Goal: Transaction & Acquisition: Purchase product/service

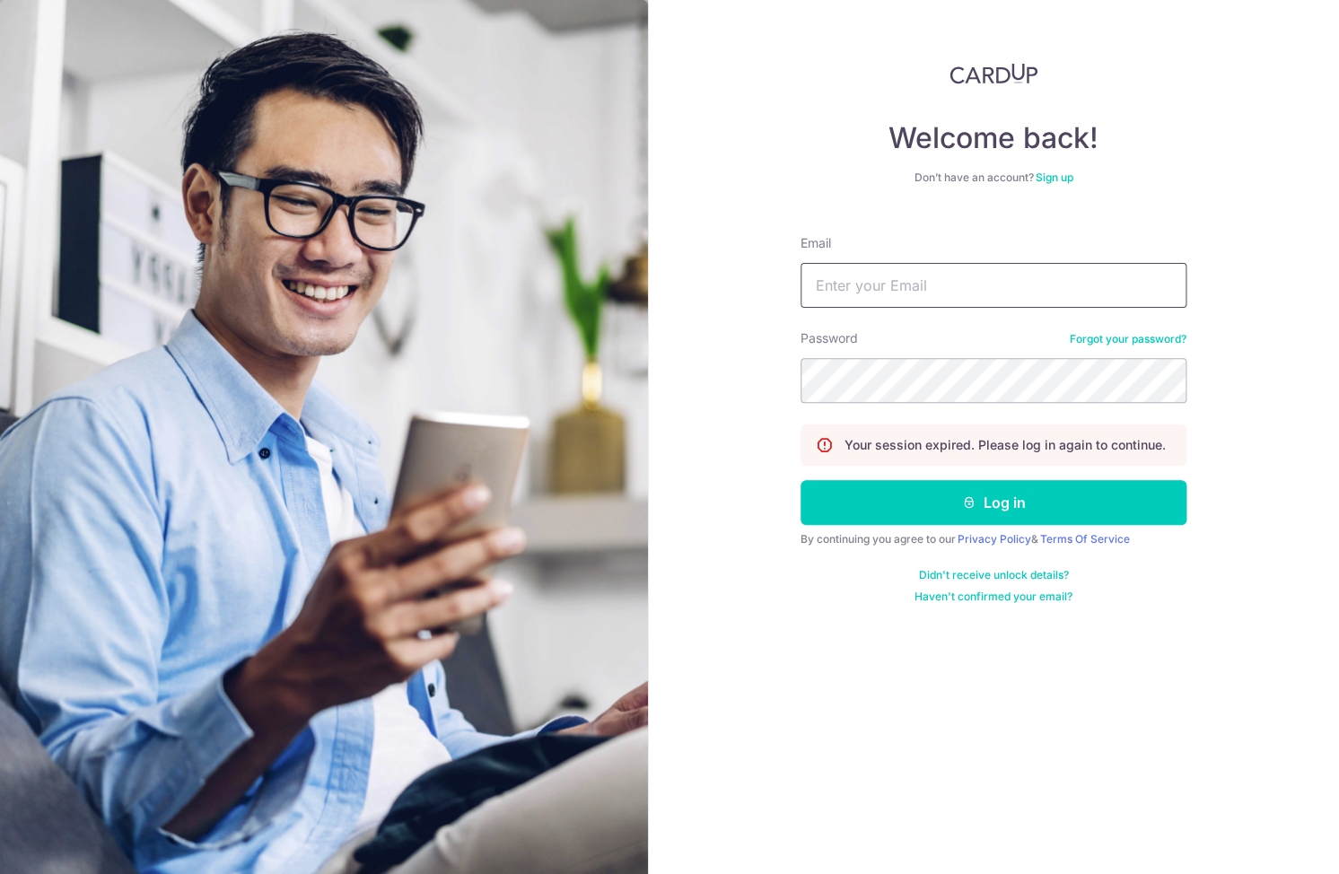
click at [1068, 282] on input "Email" at bounding box center [993, 285] width 386 height 45
type input "[EMAIL_ADDRESS][DOMAIN_NAME]"
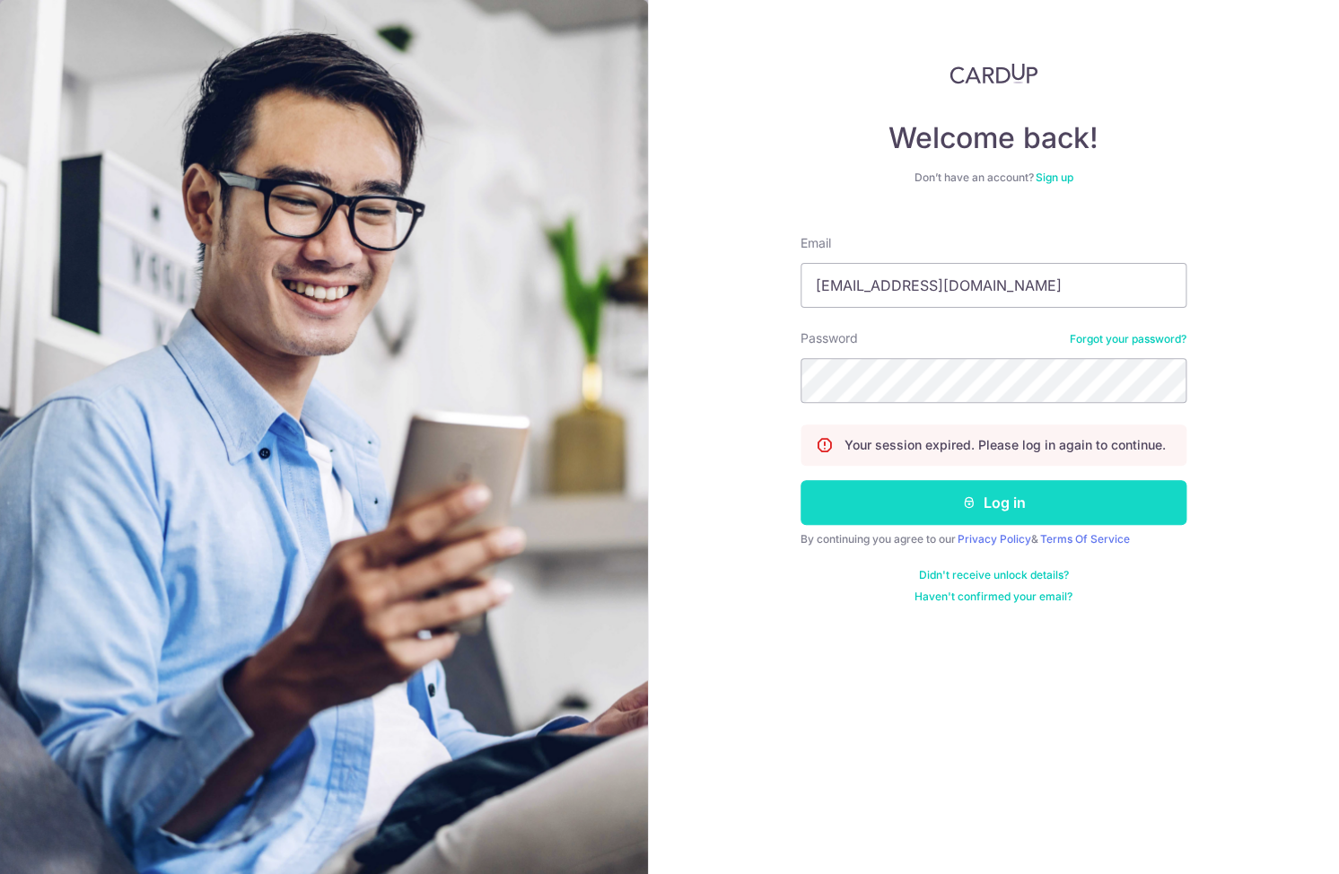
click at [923, 500] on button "Log in" at bounding box center [993, 502] width 386 height 45
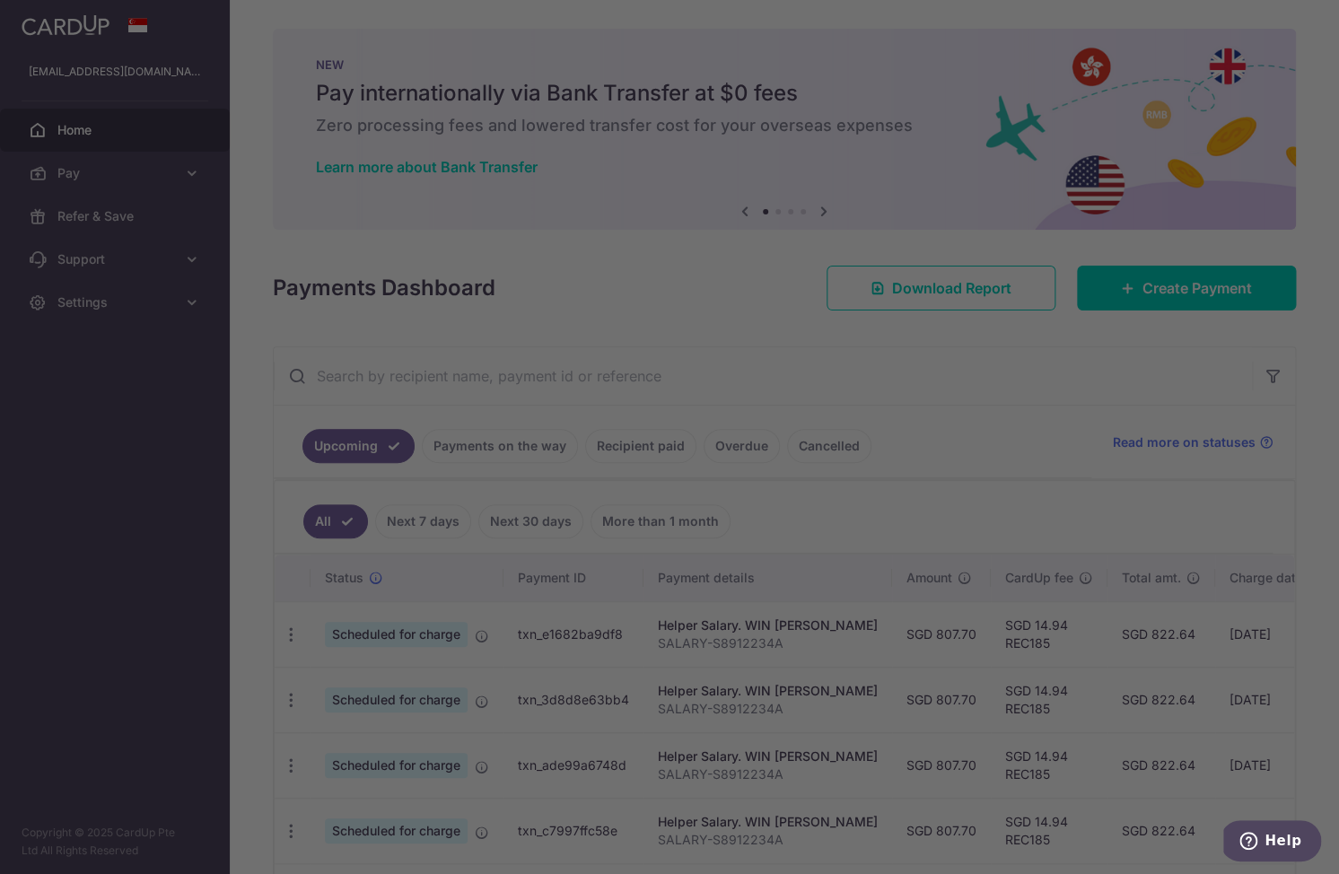
click at [409, 638] on div at bounding box center [676, 441] width 1352 height 883
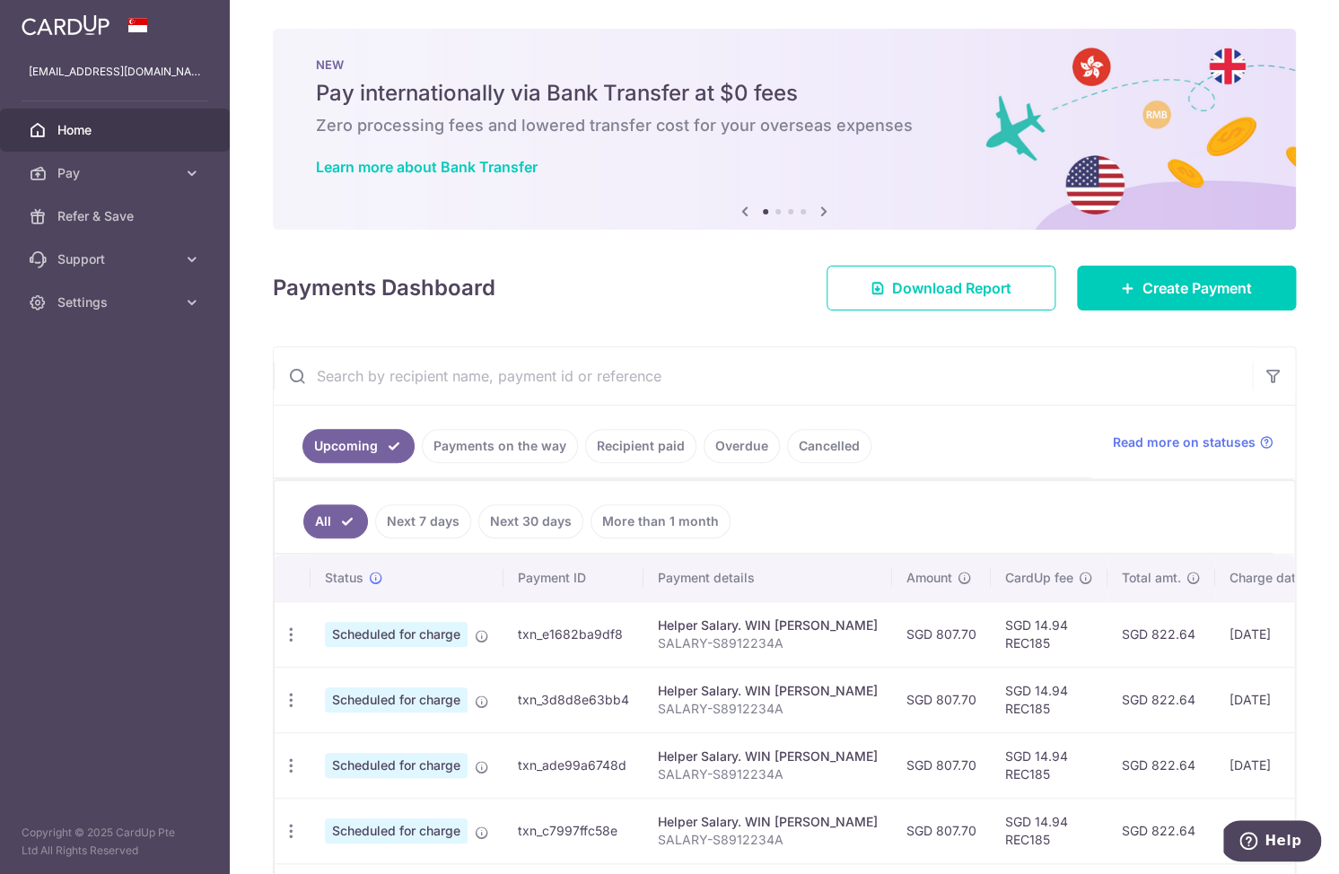
click at [815, 436] on link "Cancelled" at bounding box center [829, 446] width 84 height 34
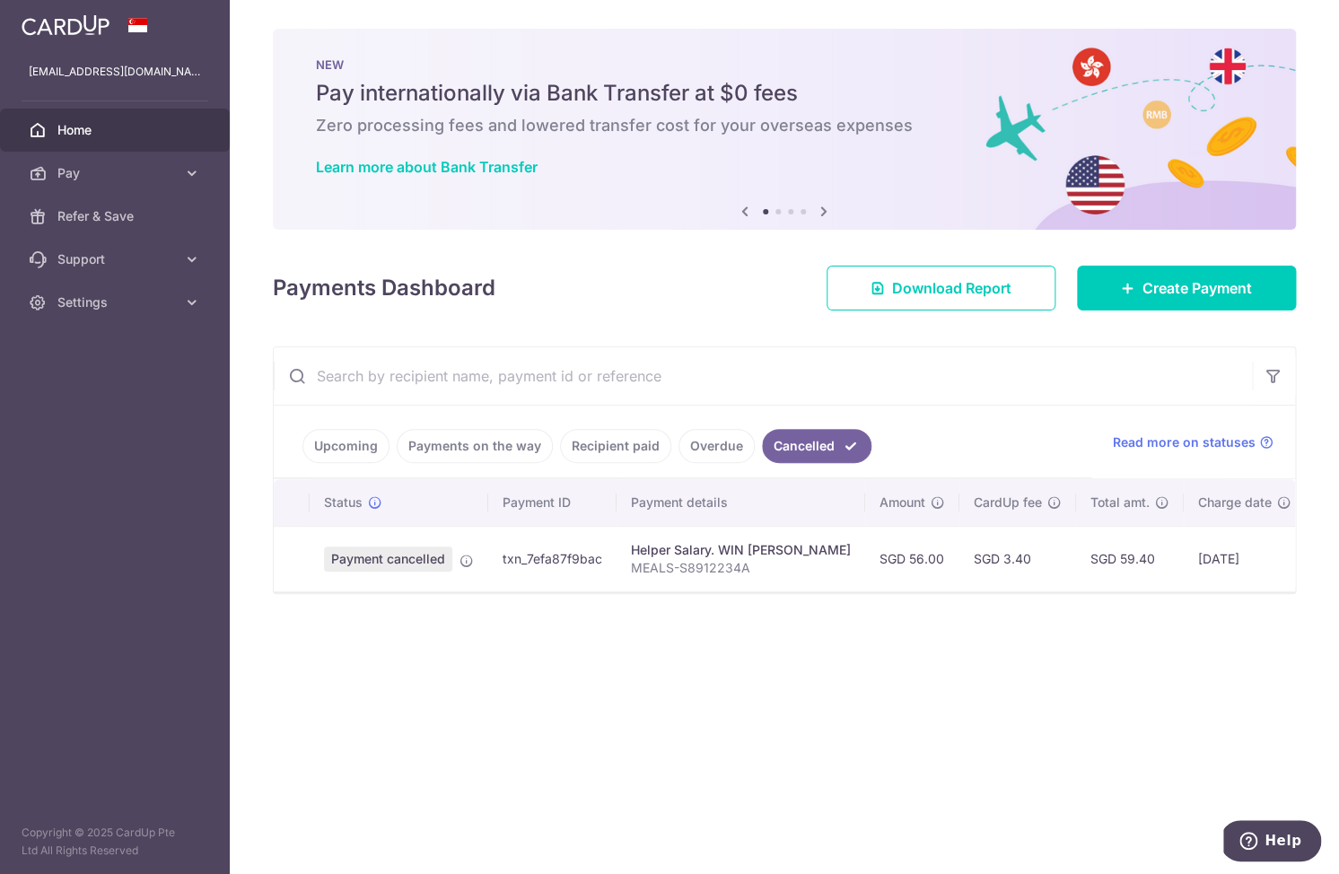
click at [722, 450] on link "Overdue" at bounding box center [716, 446] width 76 height 34
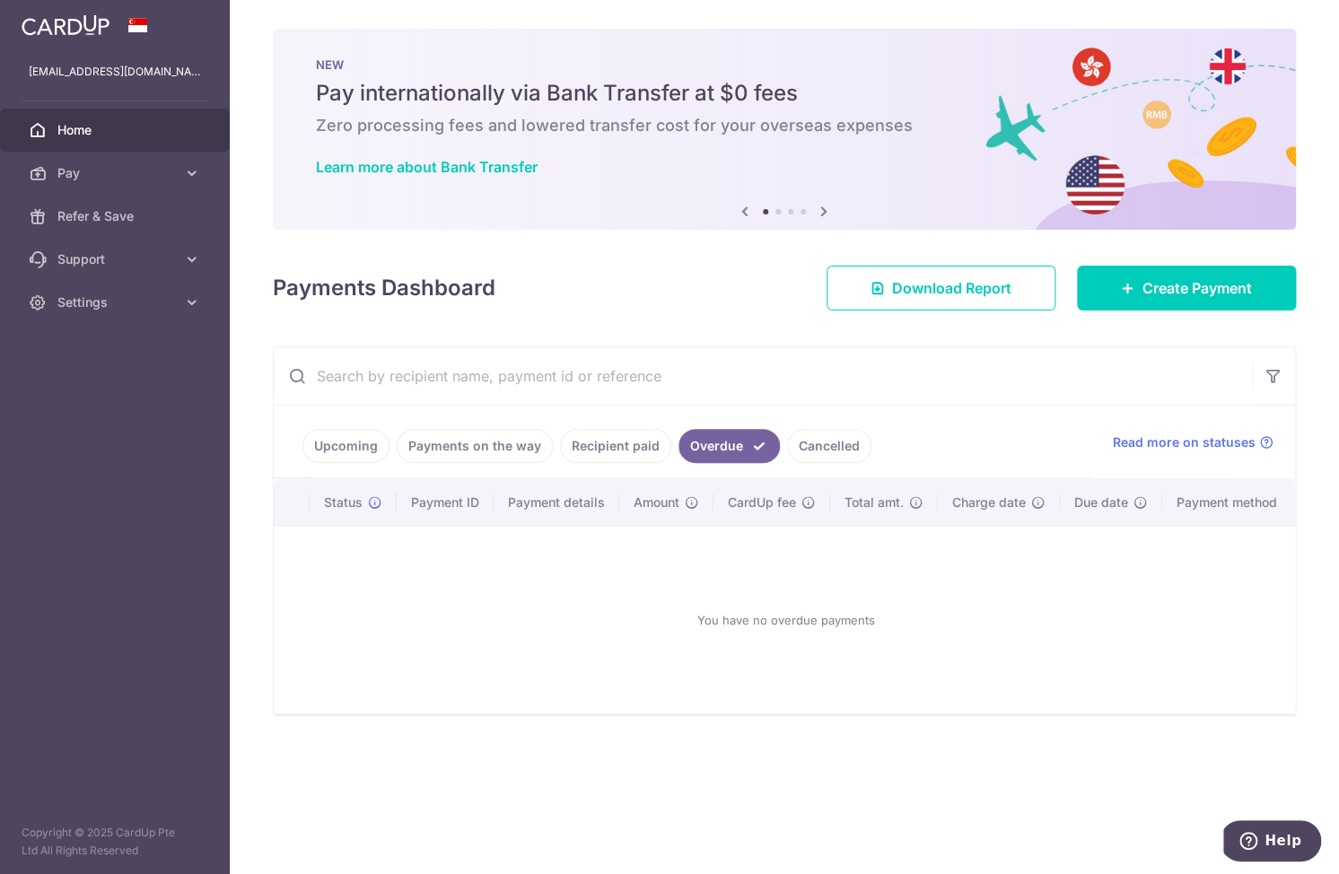
click at [622, 443] on link "Recipient paid" at bounding box center [615, 446] width 111 height 34
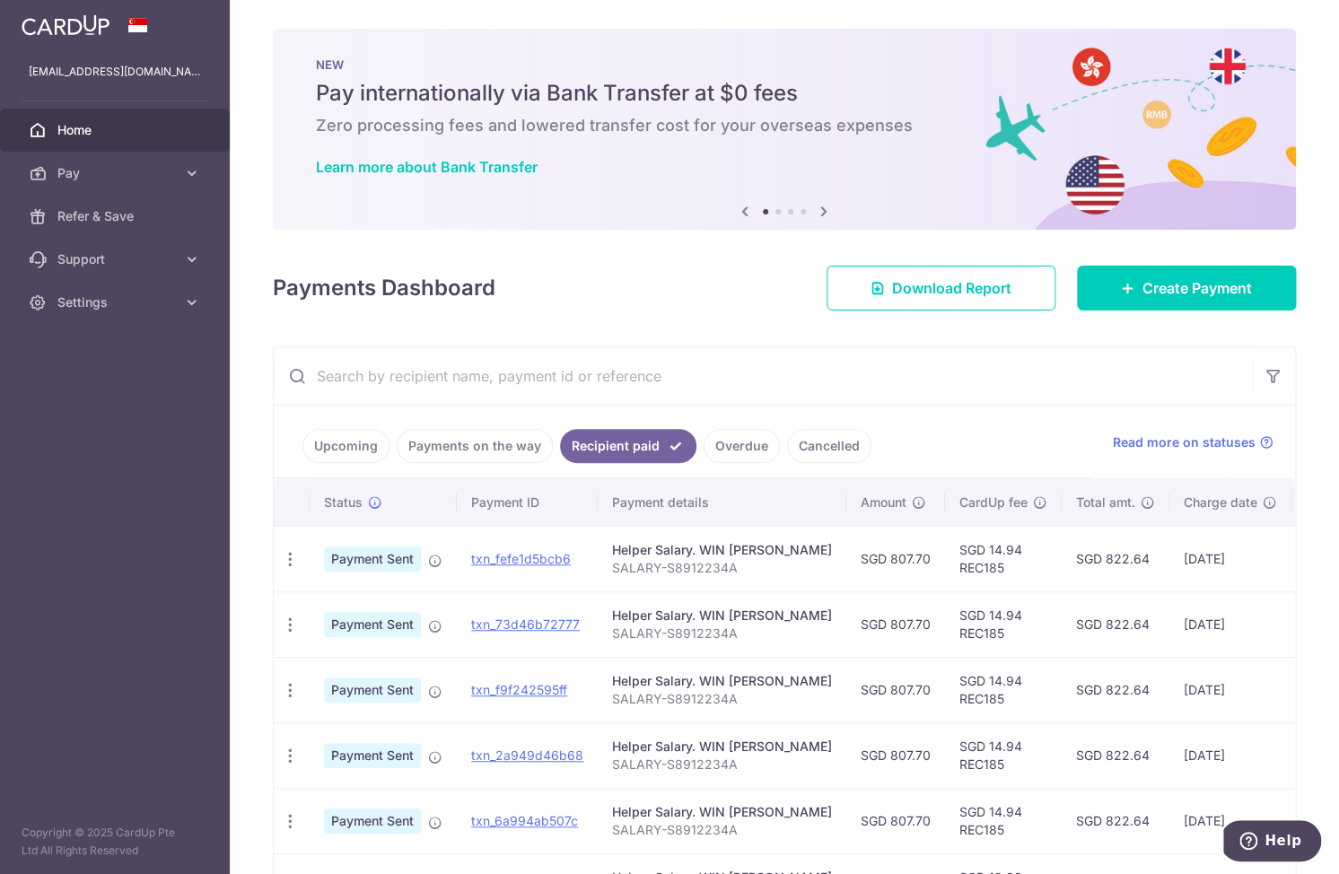
click at [499, 450] on link "Payments on the way" at bounding box center [475, 446] width 156 height 34
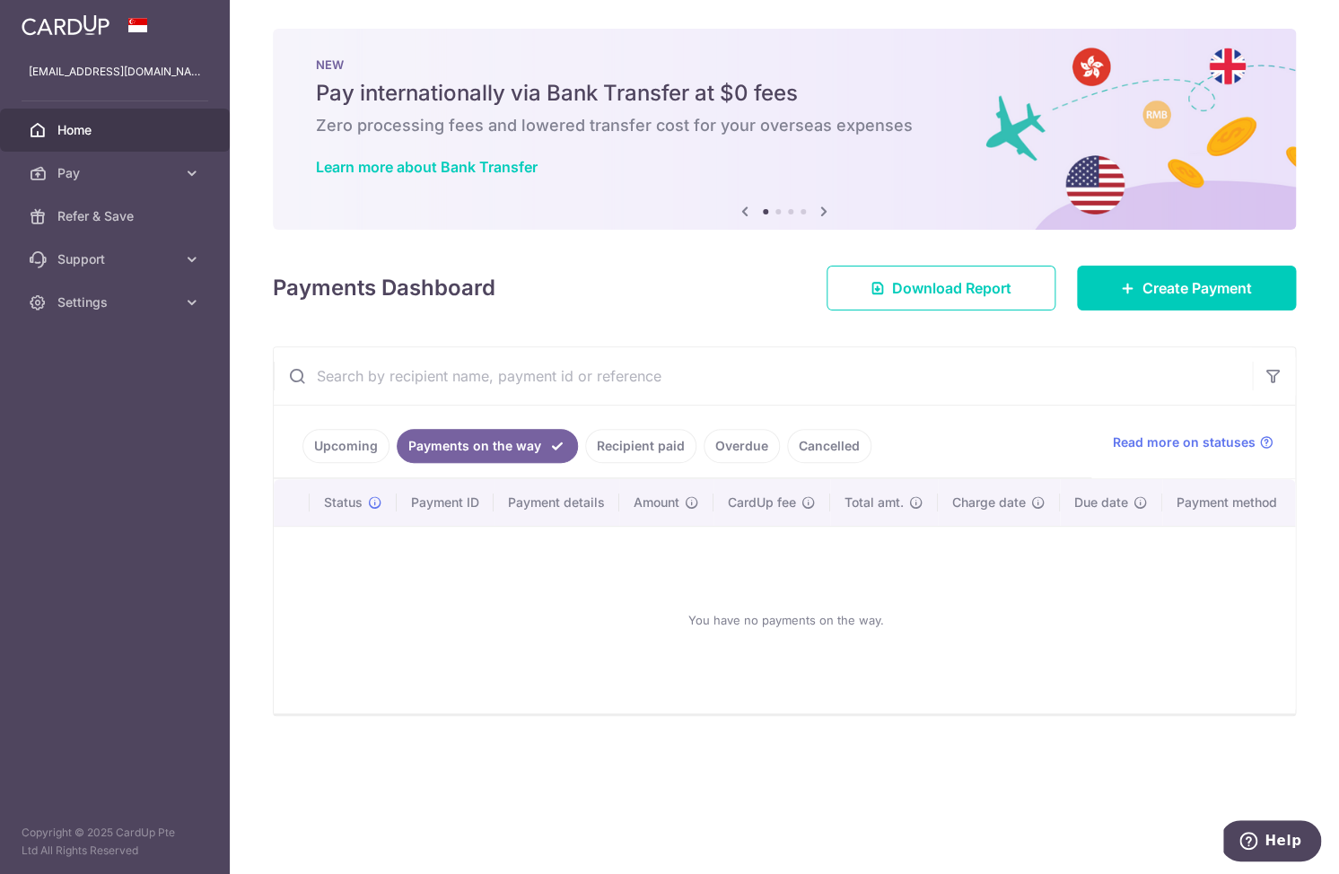
click at [342, 450] on link "Upcoming" at bounding box center [345, 446] width 87 height 34
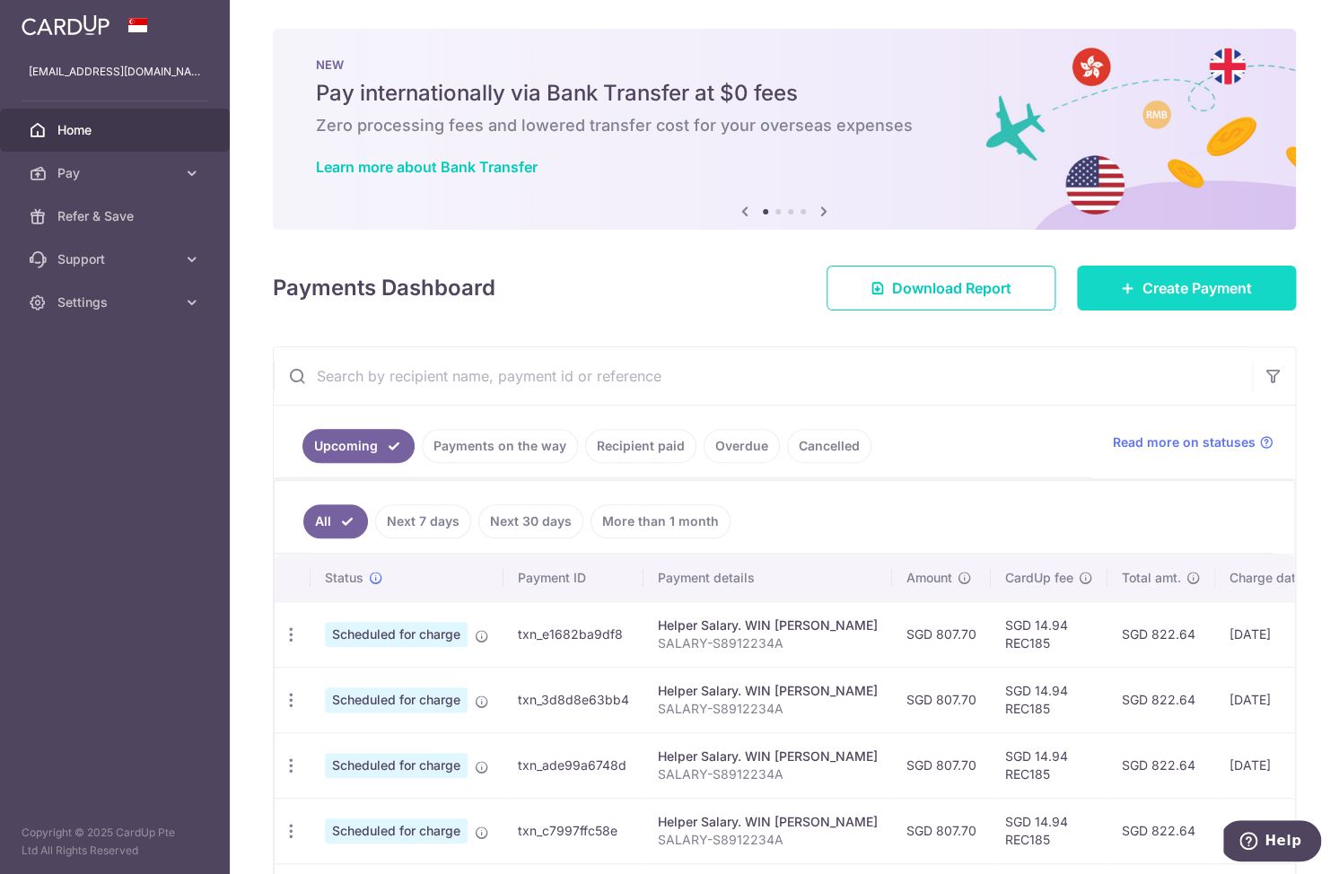
click at [1190, 304] on link "Create Payment" at bounding box center [1186, 288] width 219 height 45
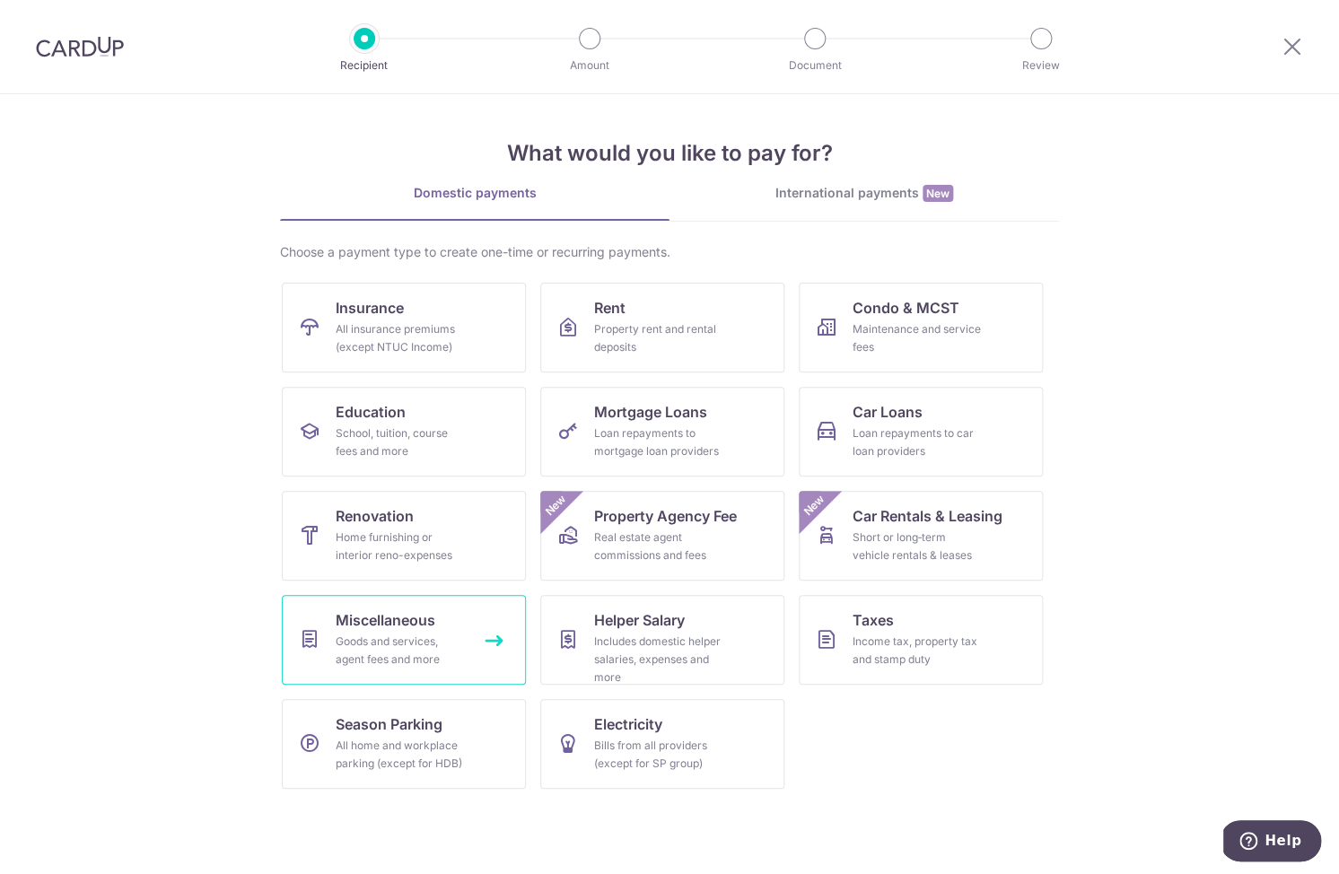
click at [450, 621] on link "Miscellaneous Goods and services, agent fees and more" at bounding box center [404, 640] width 244 height 90
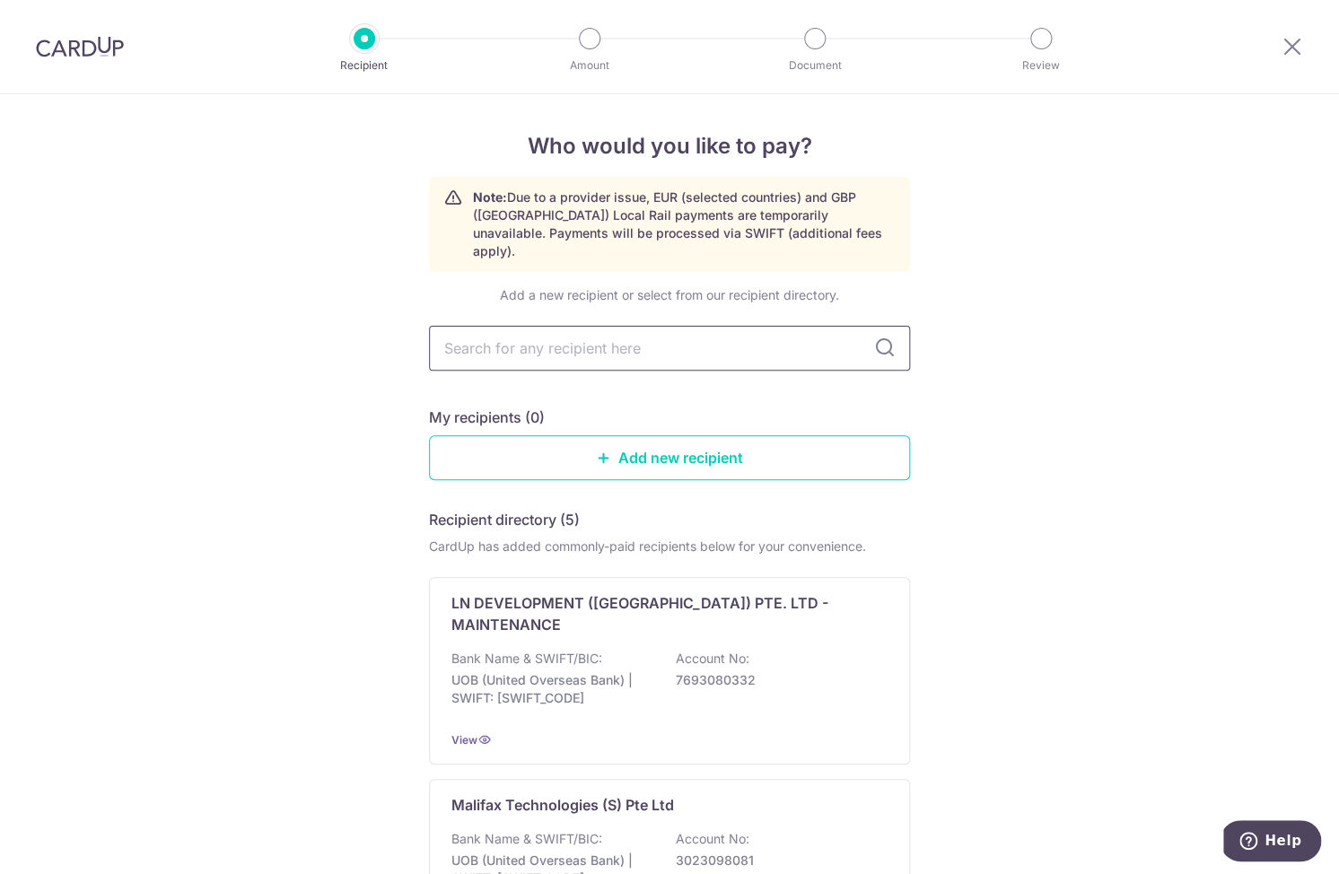
click at [771, 326] on input "text" at bounding box center [669, 348] width 481 height 45
type input "litte"
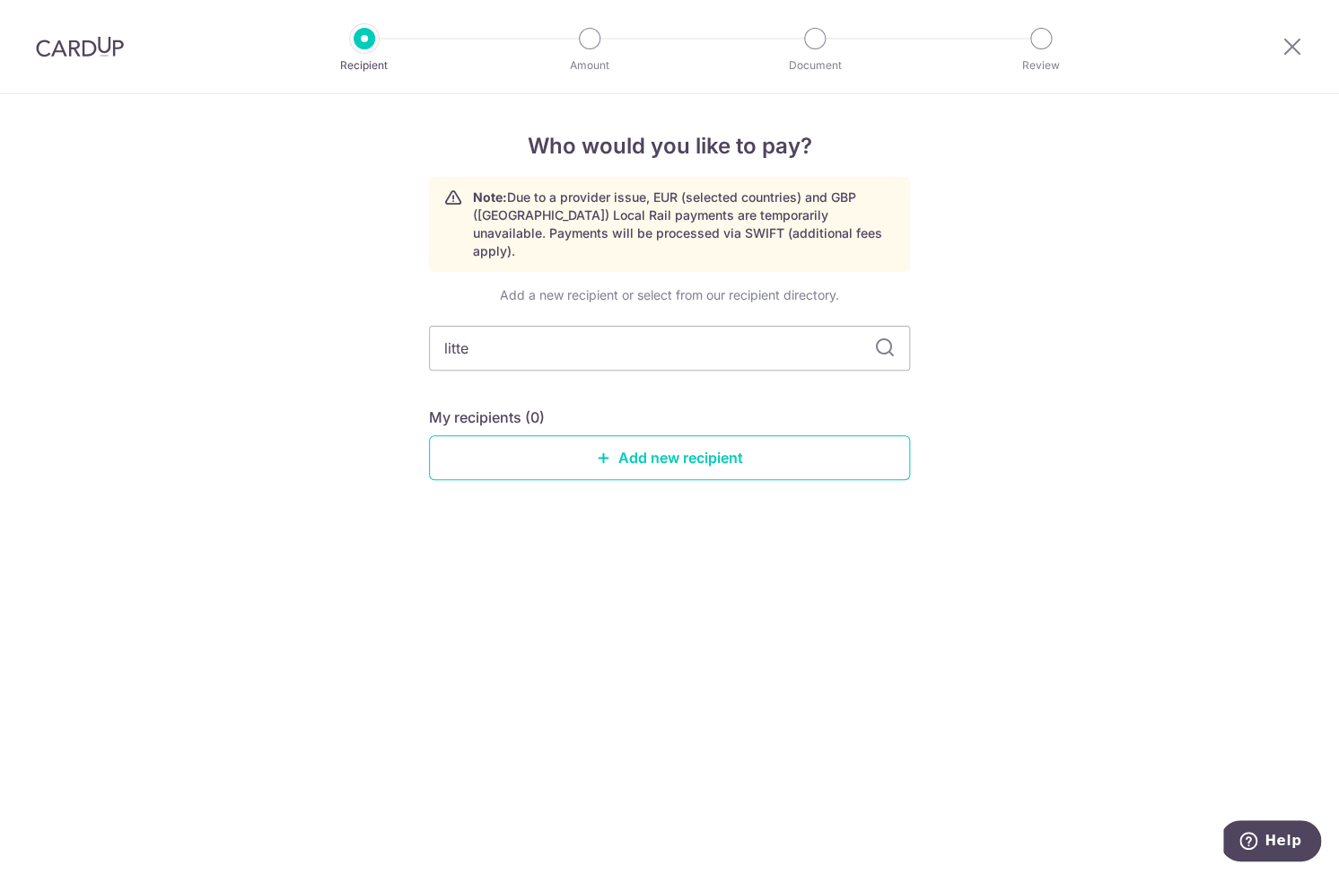
drag, startPoint x: 713, startPoint y: 327, endPoint x: 409, endPoint y: 331, distance: 304.2
click at [429, 331] on input "litte" at bounding box center [669, 348] width 481 height 45
type input "social"
click at [884, 337] on icon at bounding box center [885, 348] width 22 height 22
drag, startPoint x: 715, startPoint y: 334, endPoint x: 278, endPoint y: 319, distance: 437.2
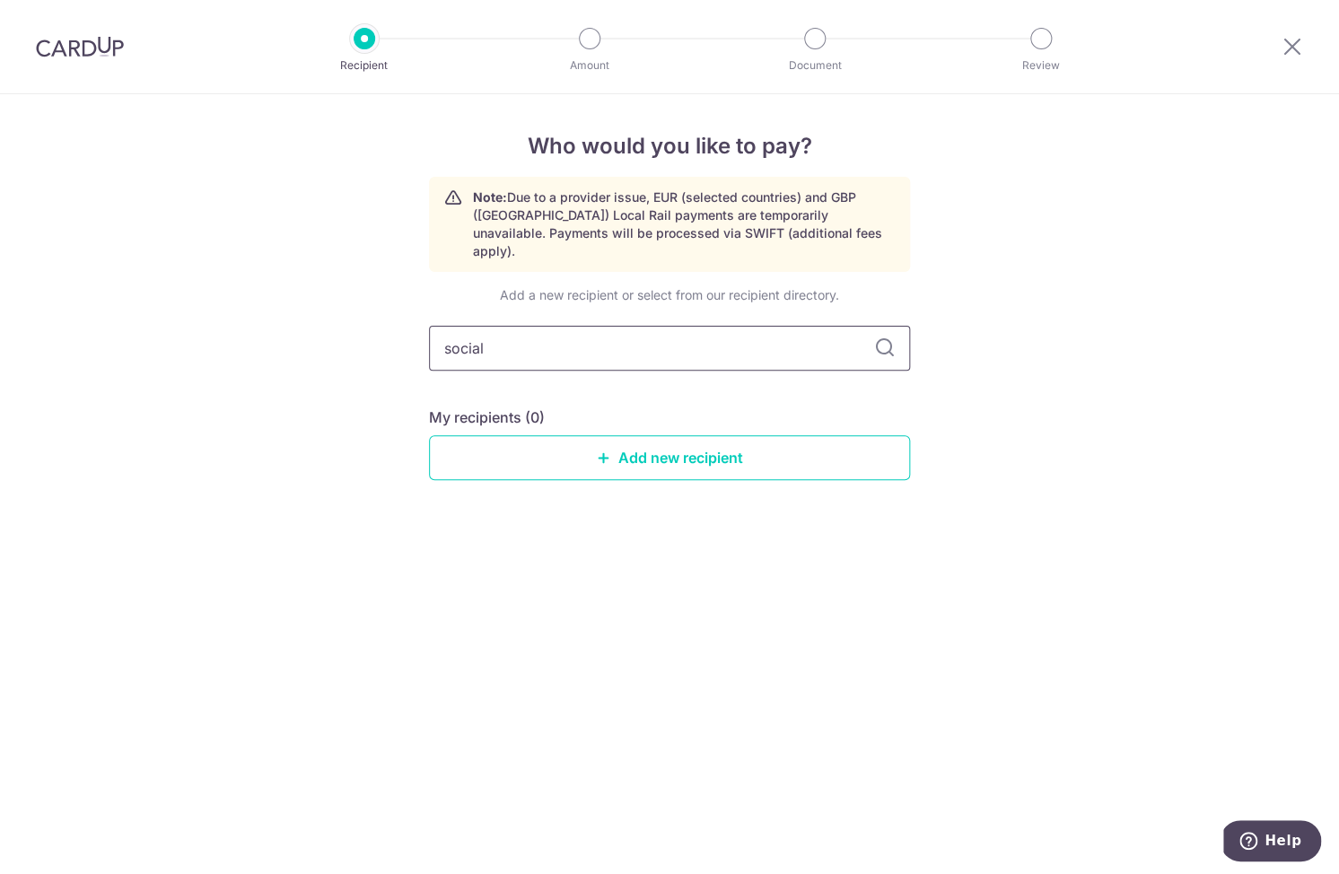
click at [429, 326] on input "social" at bounding box center [669, 348] width 481 height 45
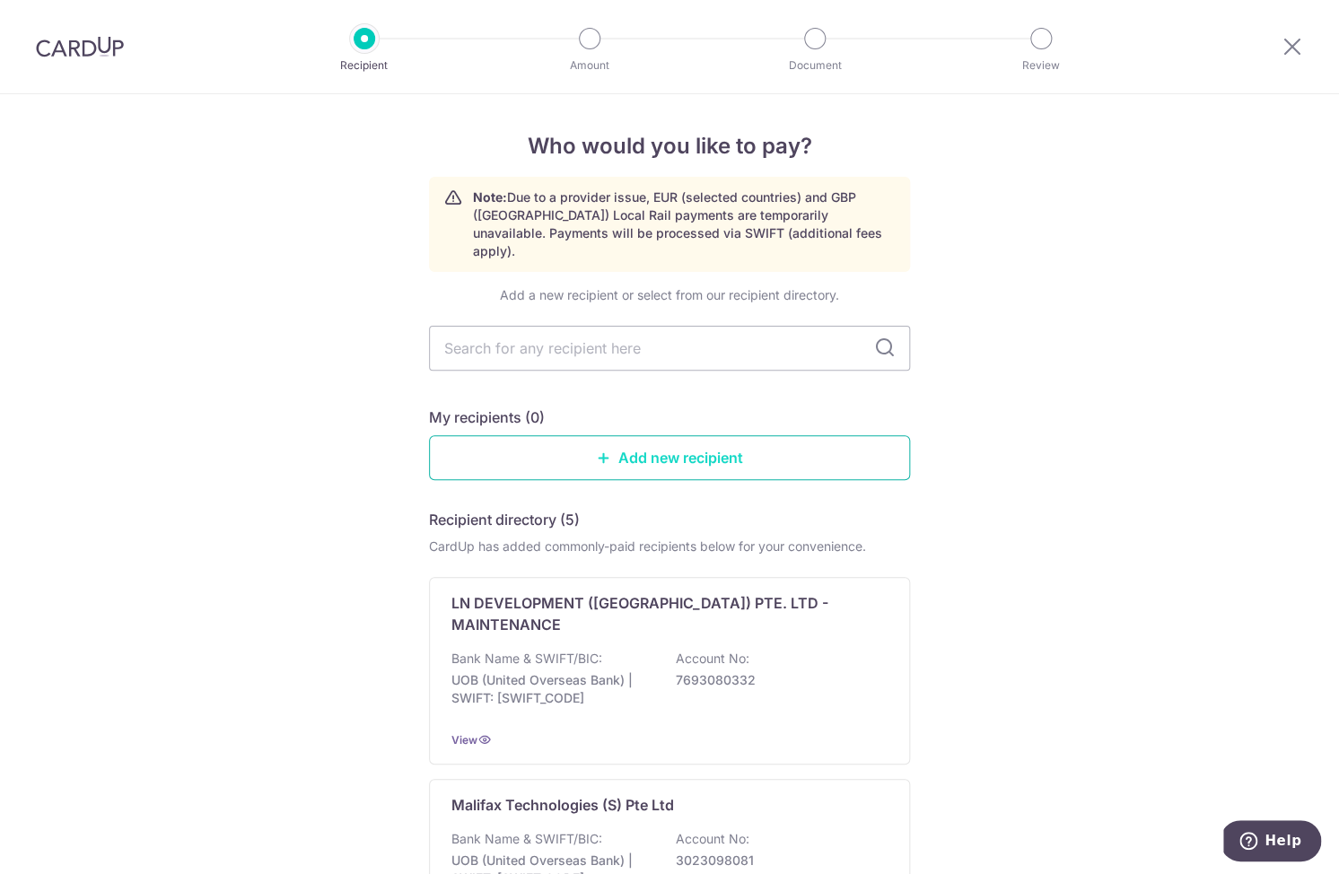
click at [740, 435] on link "Add new recipient" at bounding box center [669, 457] width 481 height 45
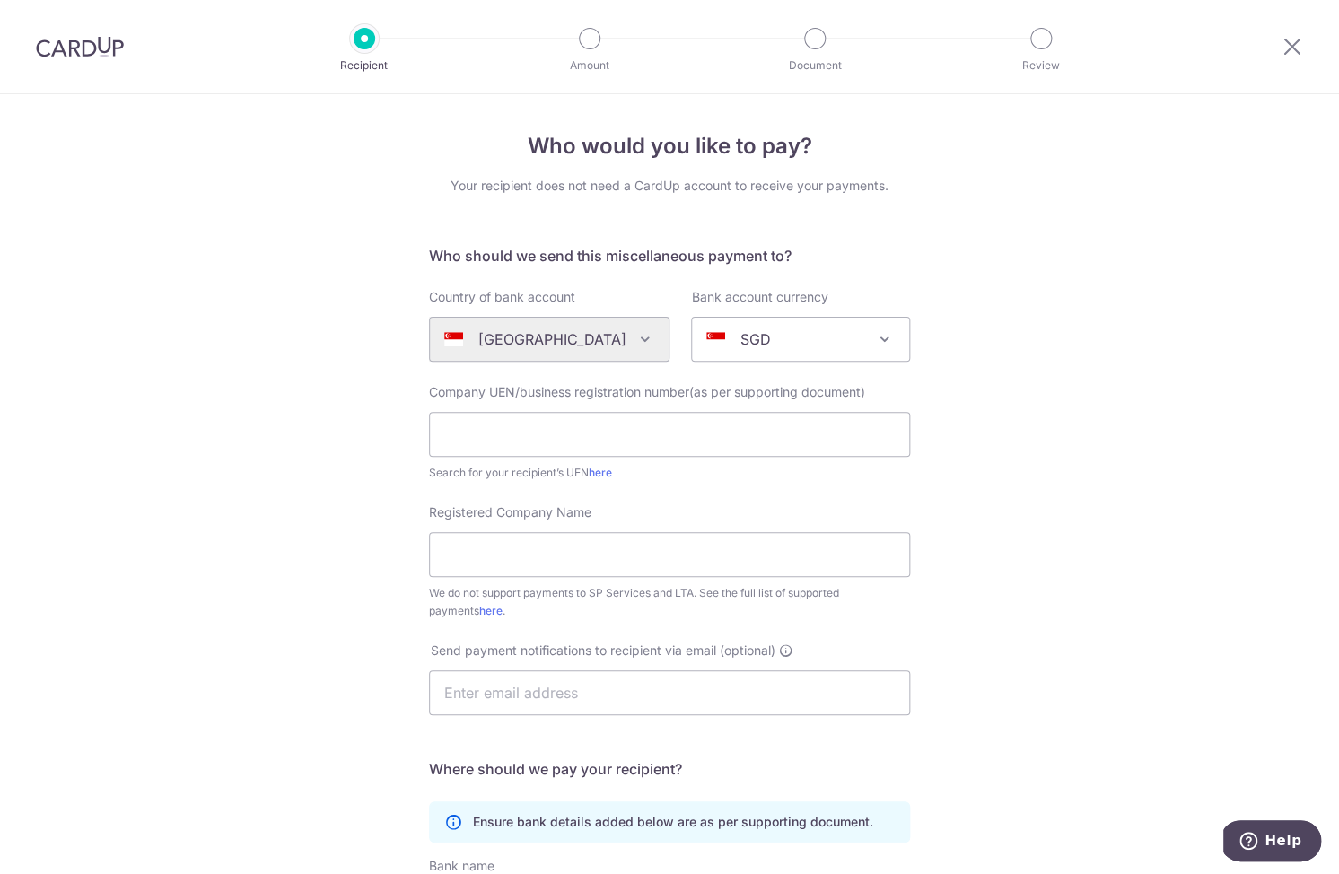
scroll to position [162, 0]
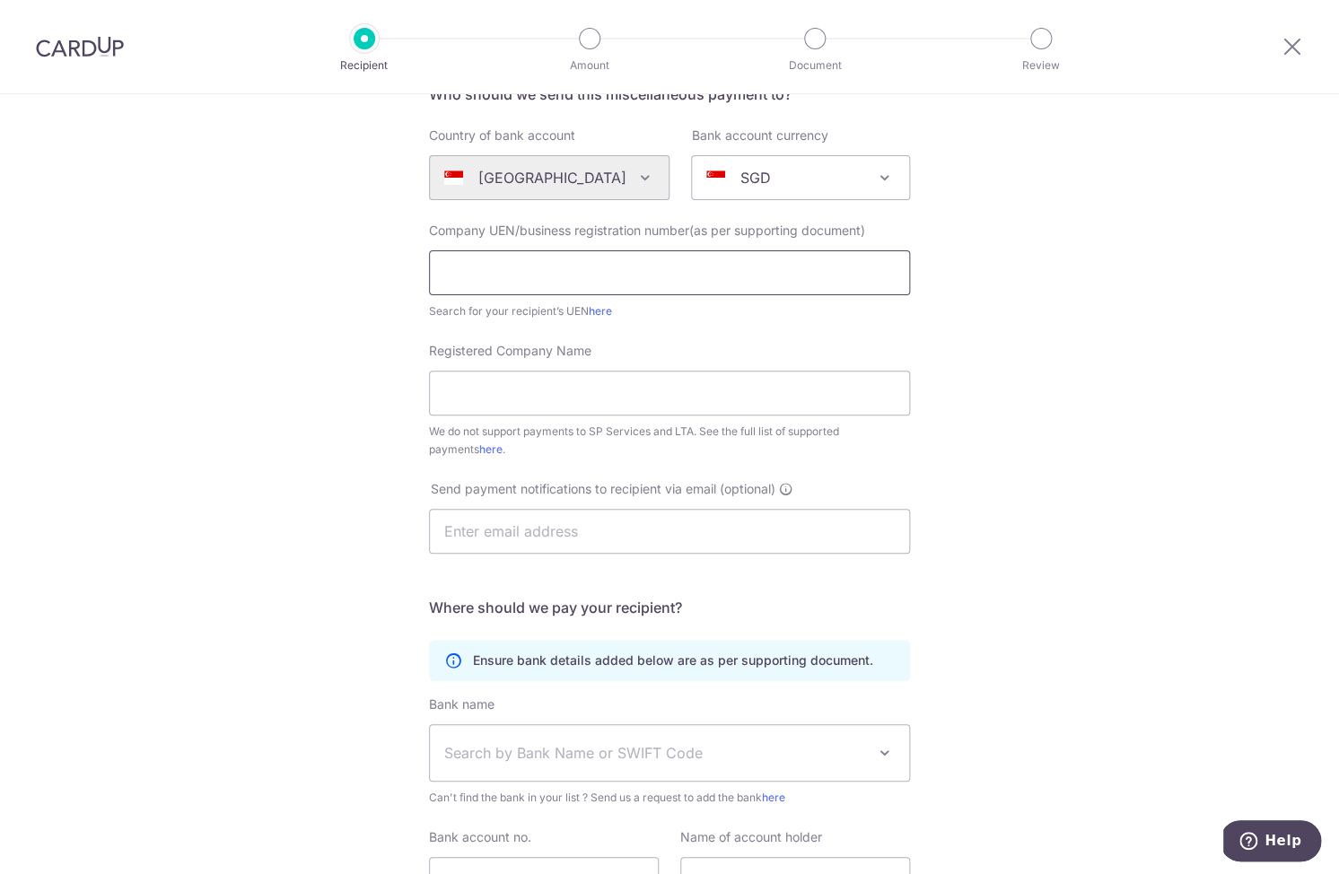
click at [686, 283] on input "text" at bounding box center [669, 272] width 481 height 45
click at [568, 391] on input "Registered Company Name" at bounding box center [669, 393] width 481 height 45
click at [550, 538] on input "text" at bounding box center [669, 531] width 481 height 45
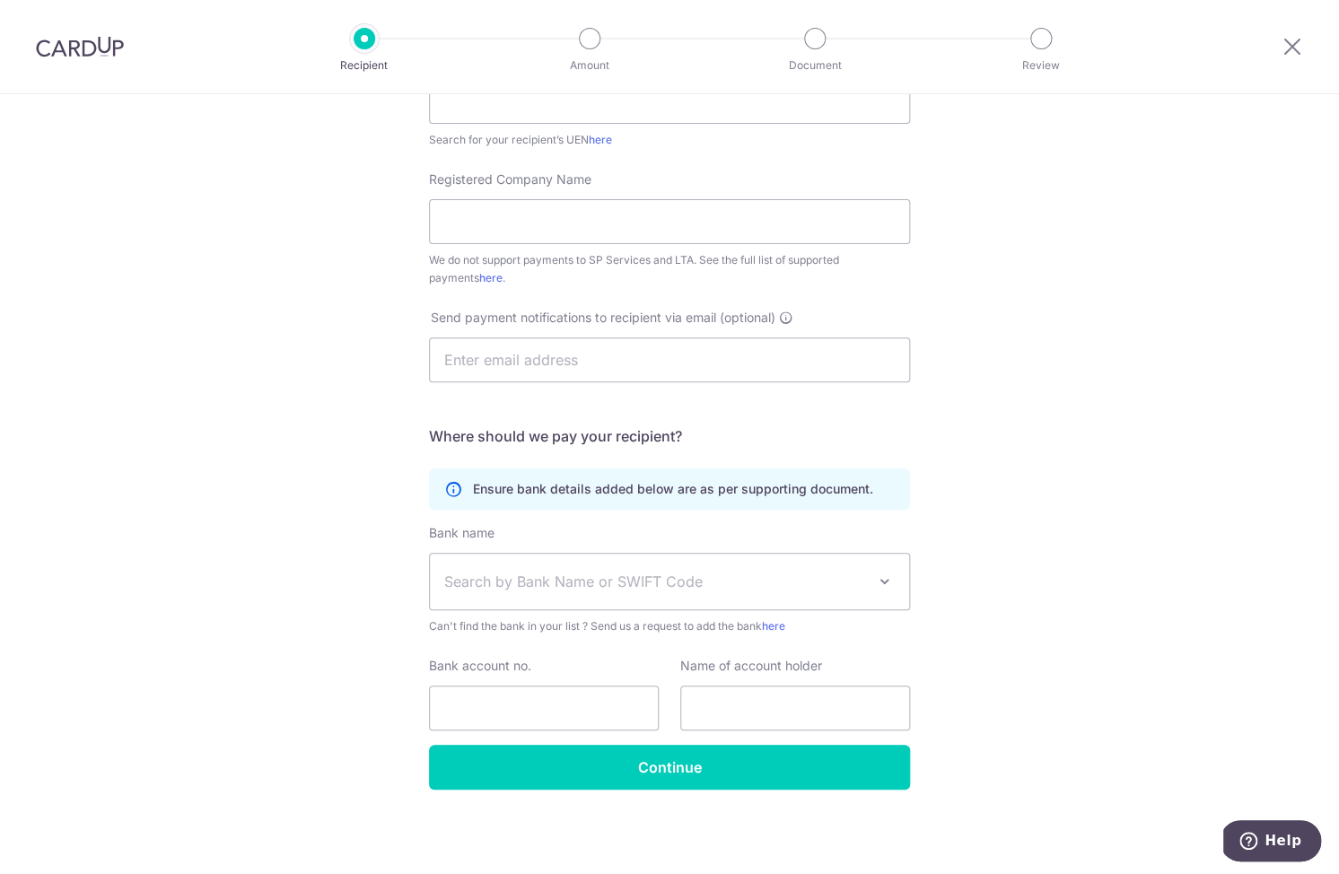
click at [672, 479] on div "Ensure bank details added below are as per supporting document." at bounding box center [669, 488] width 481 height 41
click at [606, 577] on span "Search by Bank Name or SWIFT Code" at bounding box center [655, 582] width 422 height 22
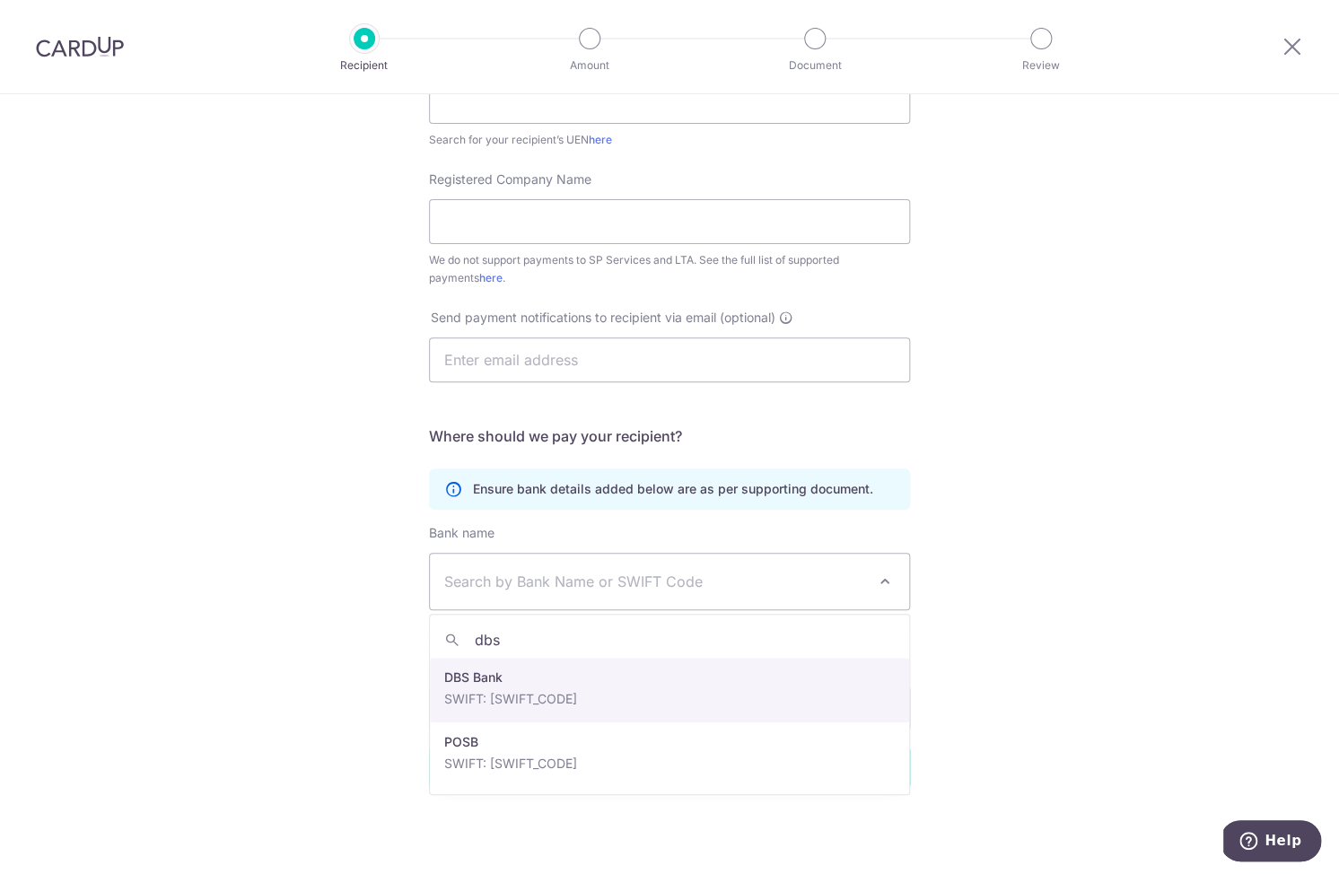
type input "dbs"
select select "6"
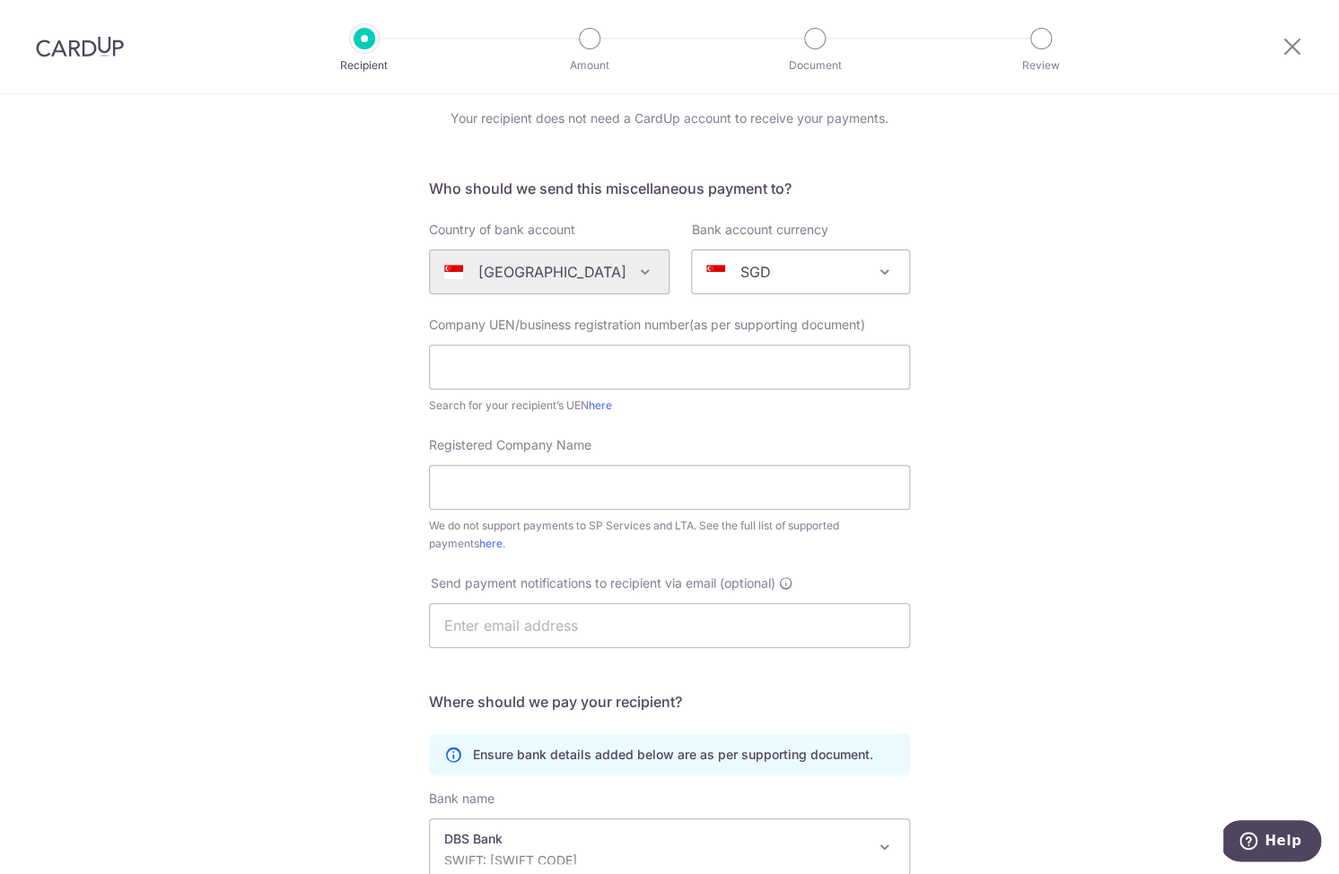
scroll to position [63, 0]
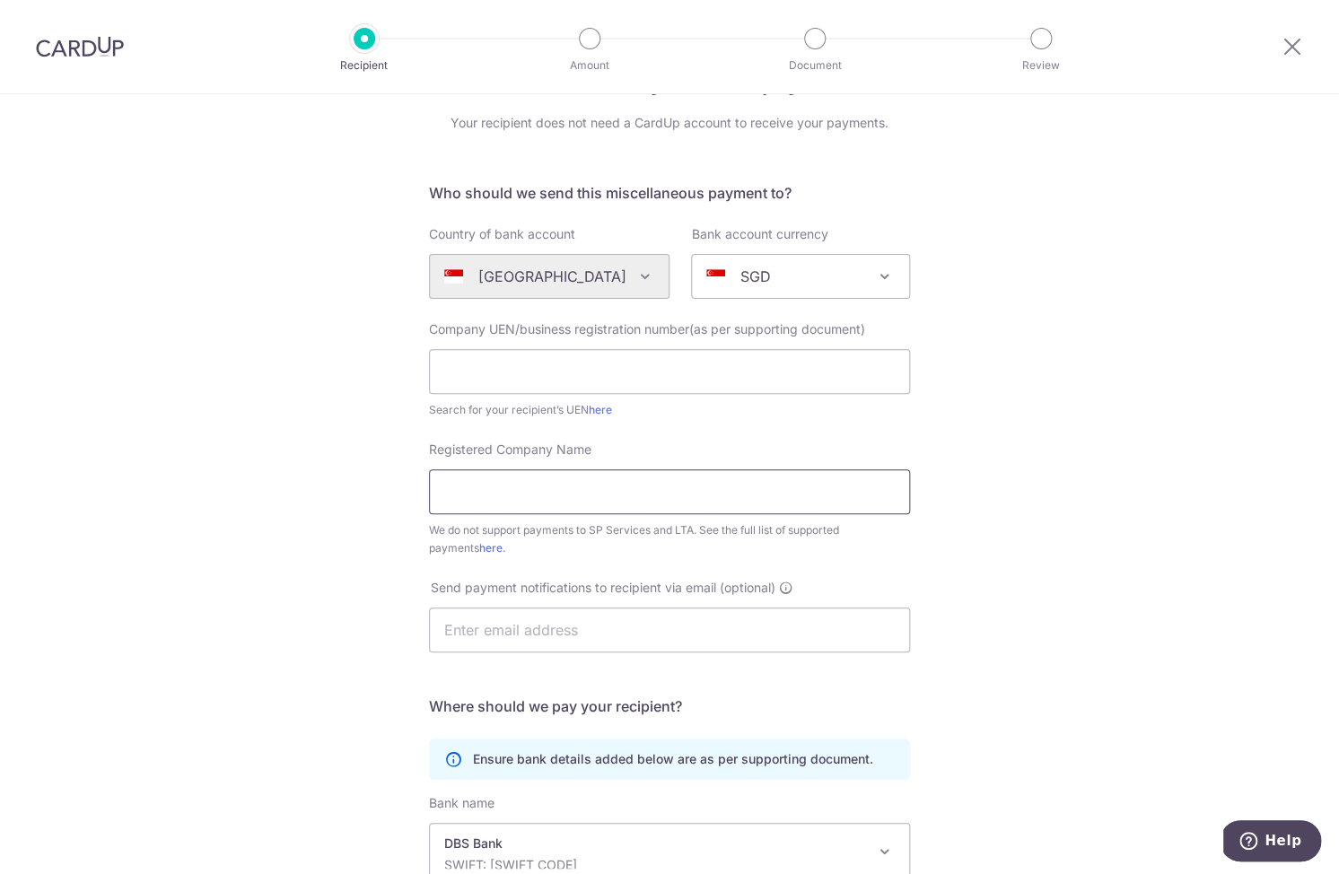
click at [617, 492] on input "Registered Company Name" at bounding box center [669, 491] width 481 height 45
click at [650, 361] on input "text" at bounding box center [669, 371] width 481 height 45
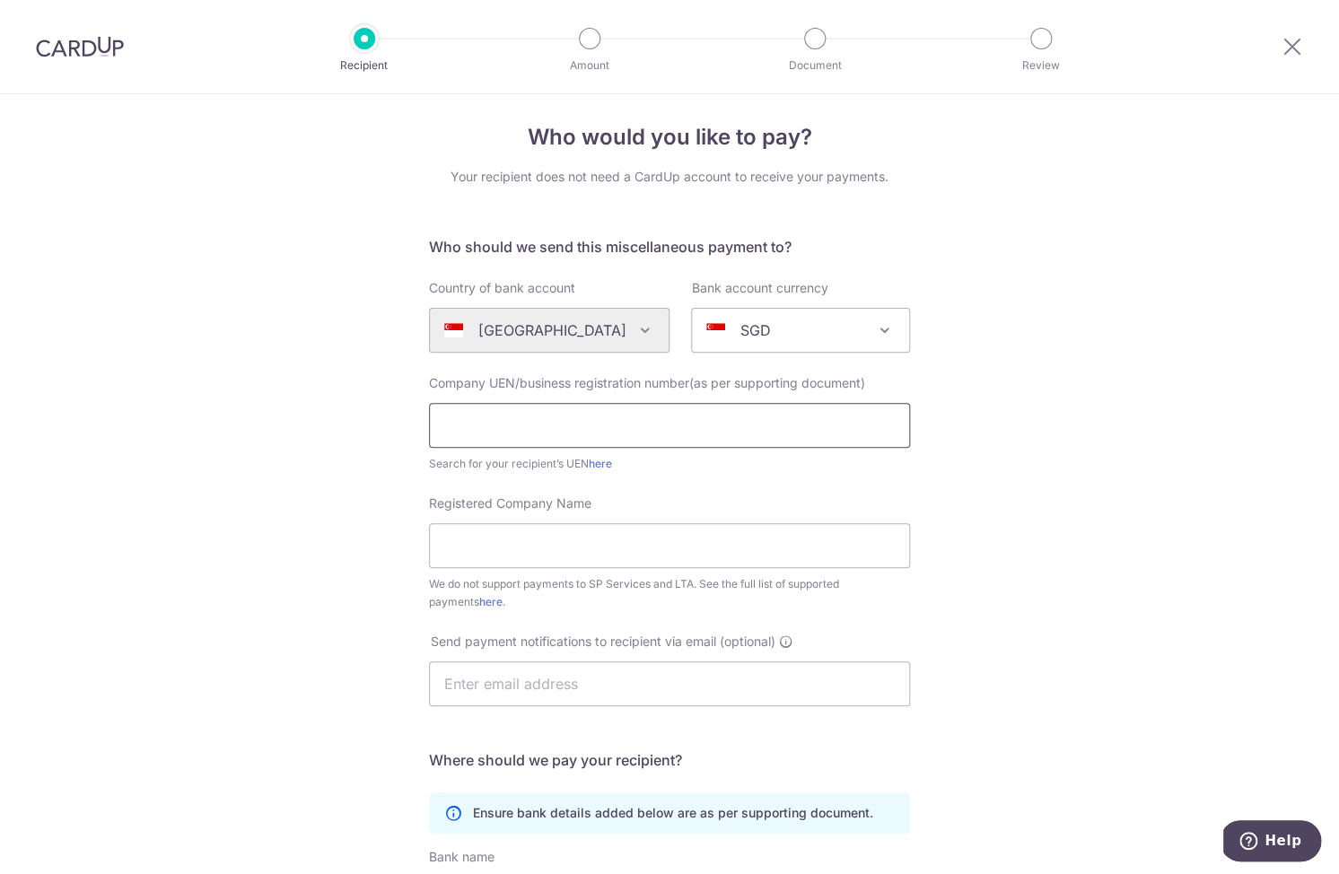
scroll to position [6, 0]
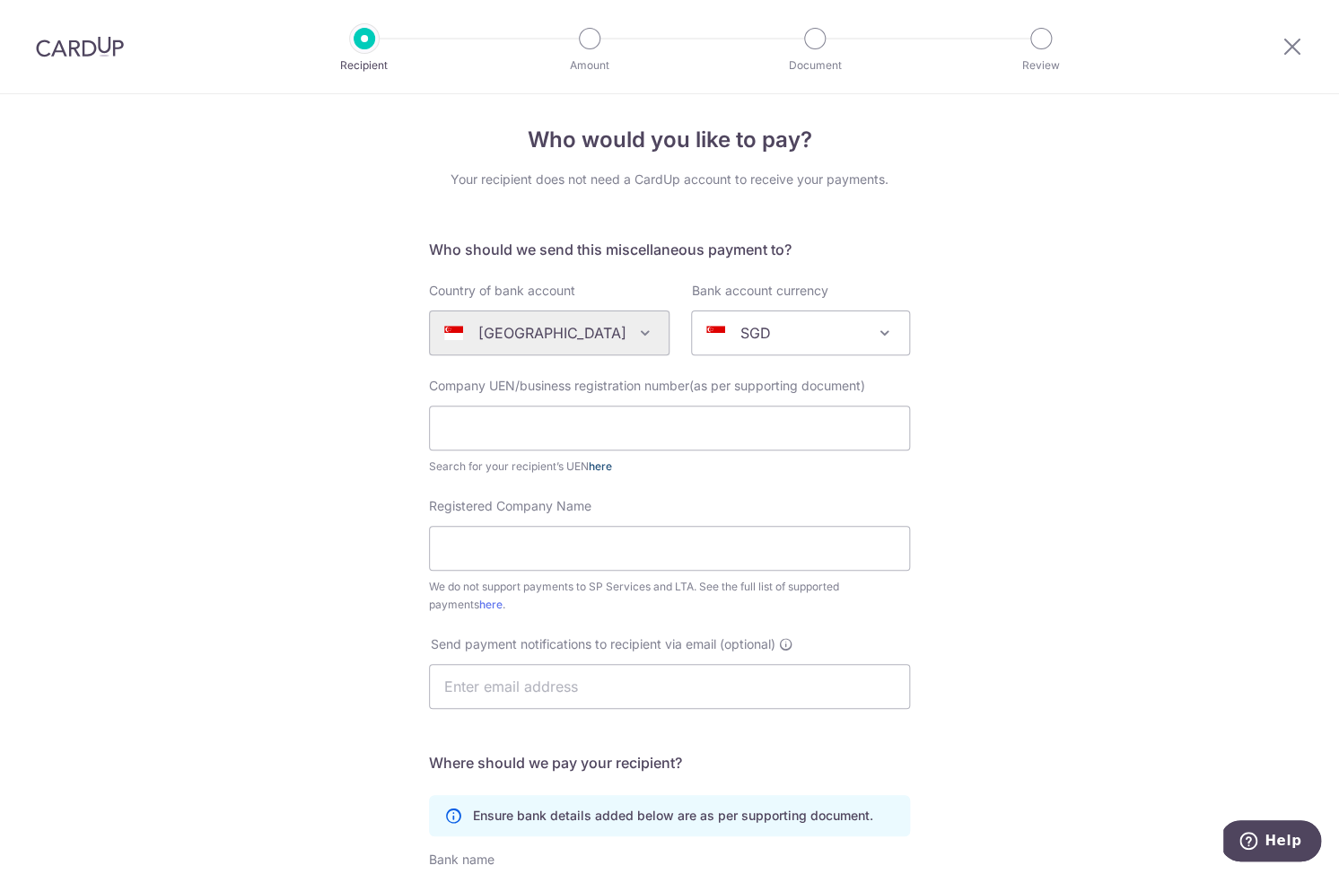
click at [606, 471] on link "here" at bounding box center [600, 465] width 23 height 13
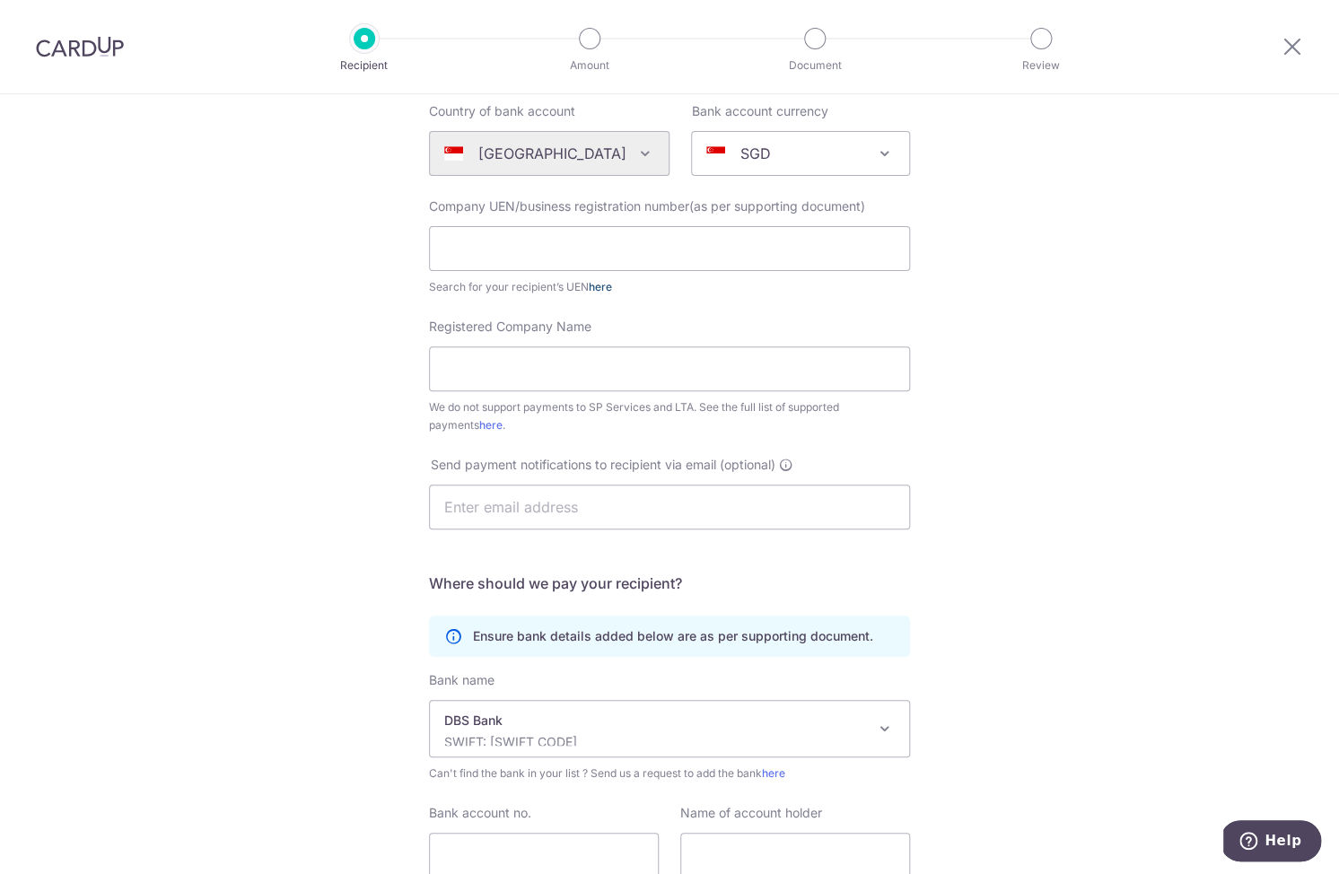
scroll to position [204, 0]
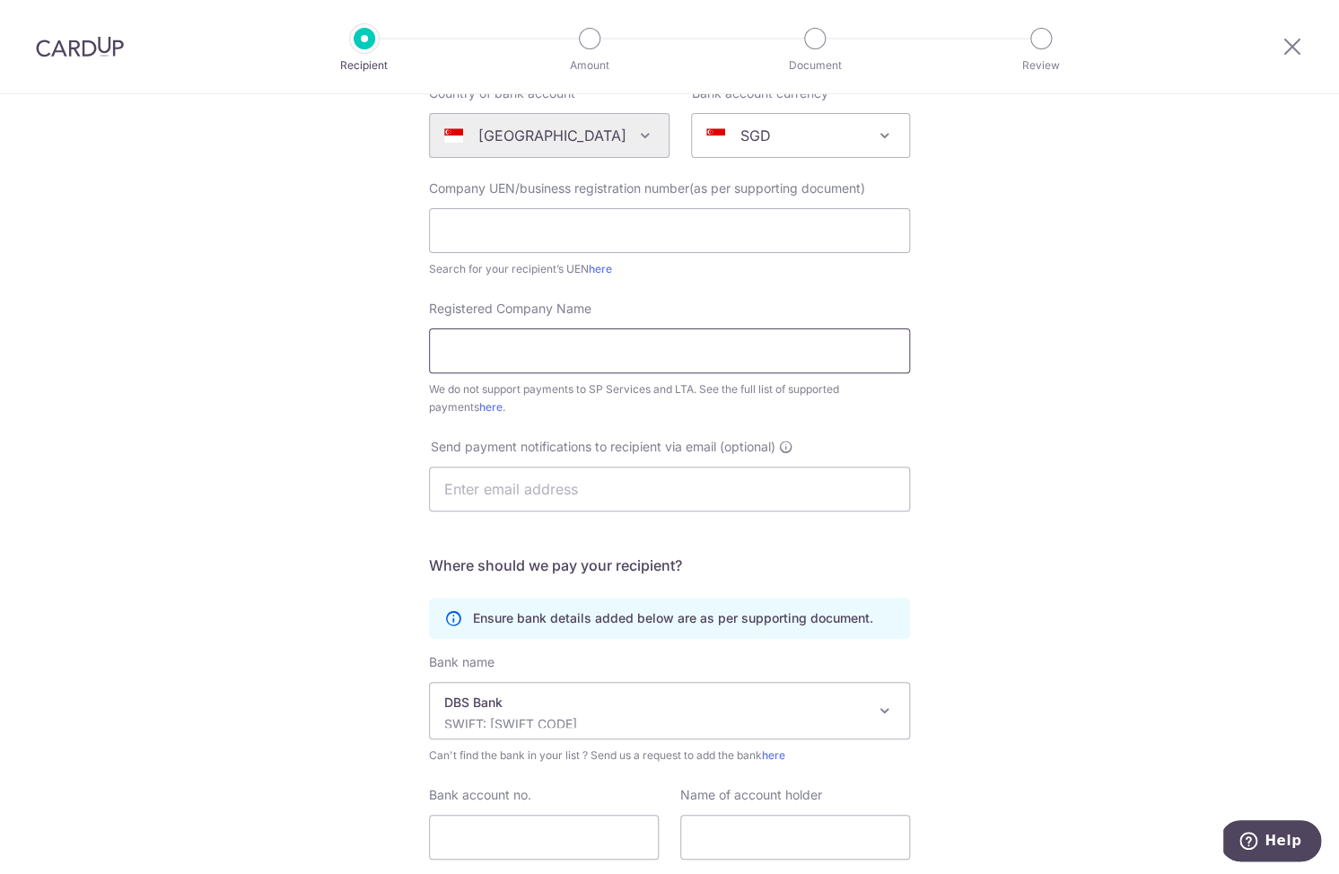
click at [581, 360] on input "Registered Company Name" at bounding box center [669, 350] width 481 height 45
click at [578, 221] on input "text" at bounding box center [669, 230] width 481 height 45
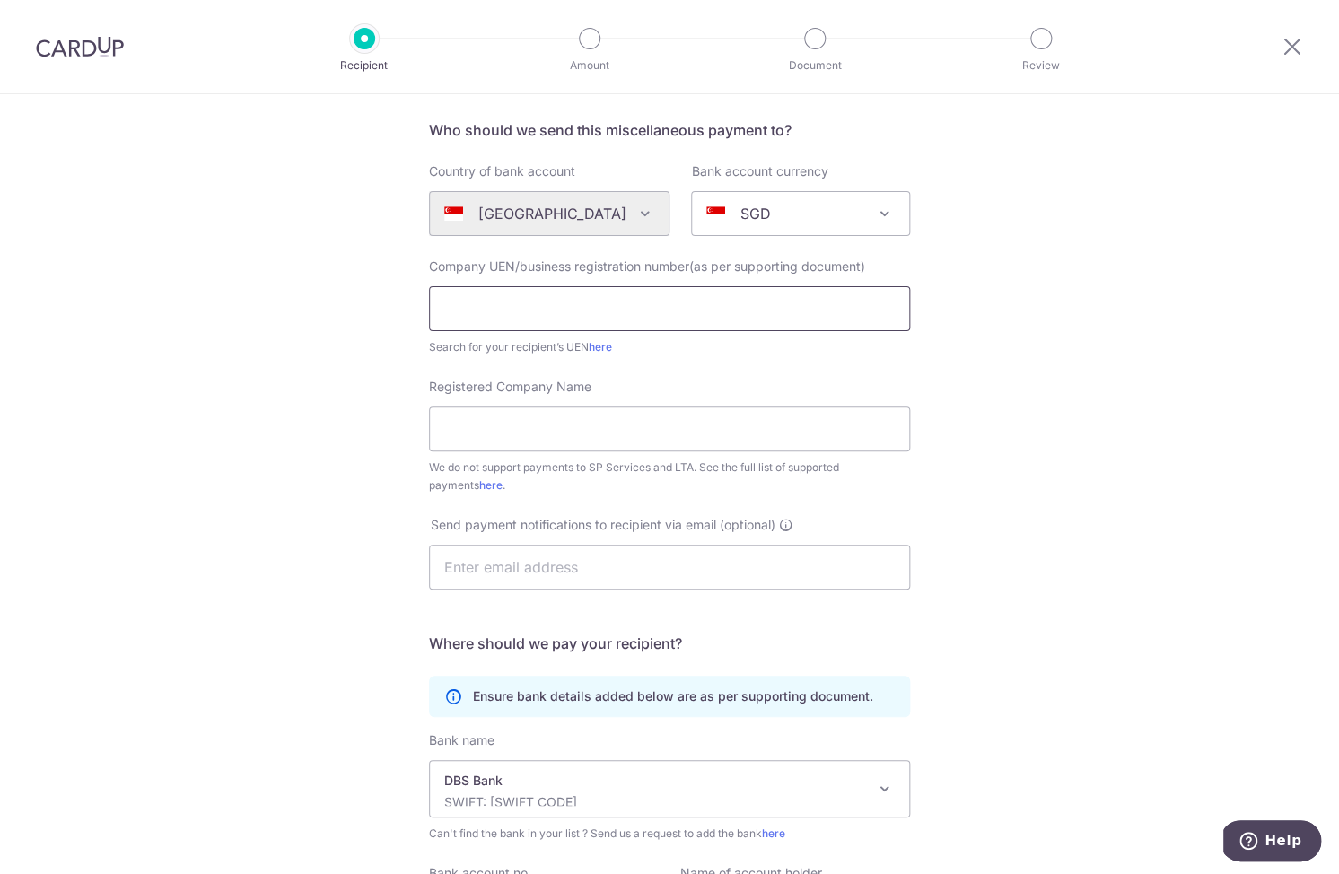
scroll to position [121, 0]
